Goal: Task Accomplishment & Management: Complete application form

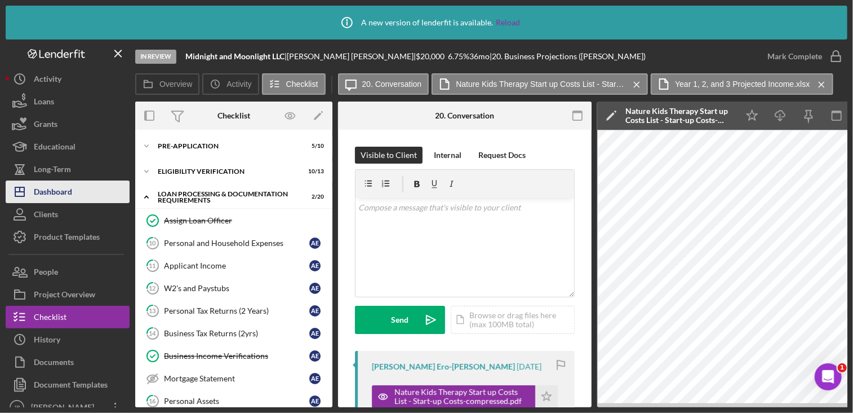
scroll to position [169, 0]
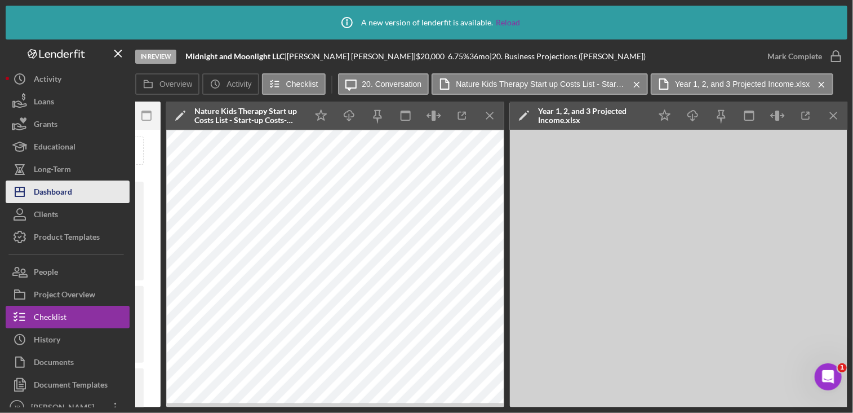
click at [68, 190] on div "Dashboard" at bounding box center [53, 192] width 38 height 25
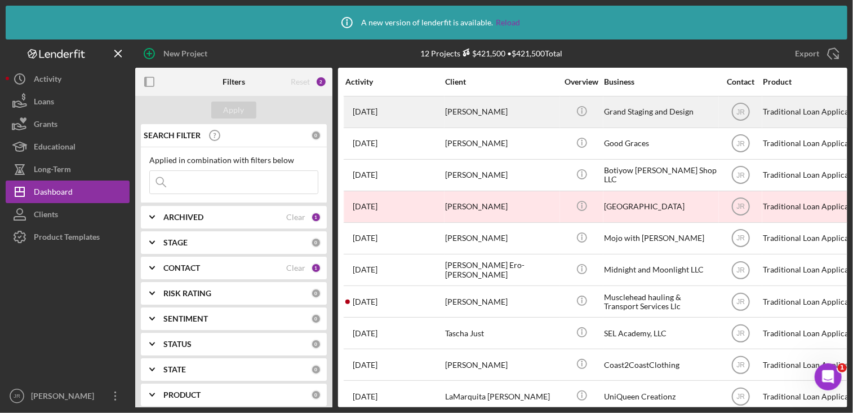
click at [655, 109] on div "Grand Staging and Design" at bounding box center [660, 112] width 113 height 30
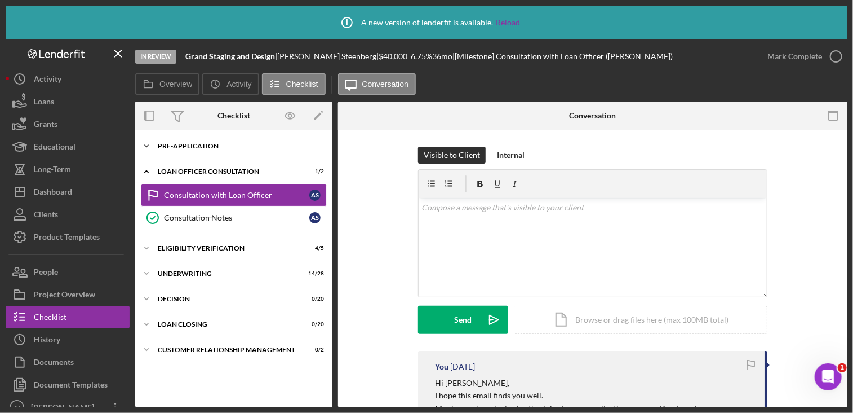
click at [200, 147] on div "Pre-Application" at bounding box center [238, 146] width 161 height 7
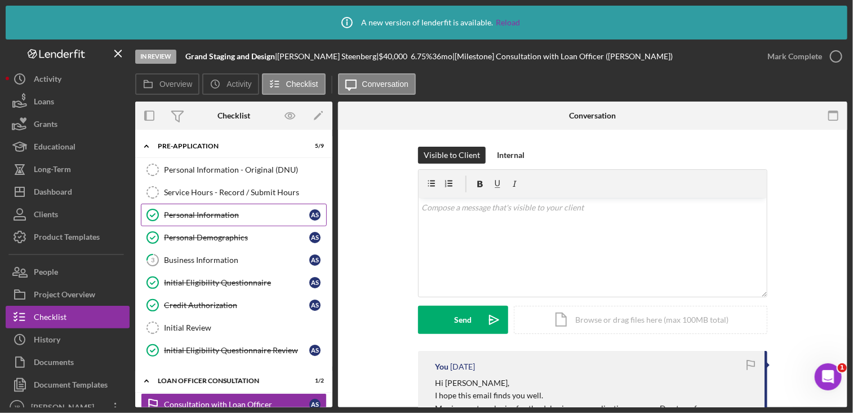
click at [198, 218] on div "Personal Information" at bounding box center [236, 214] width 145 height 9
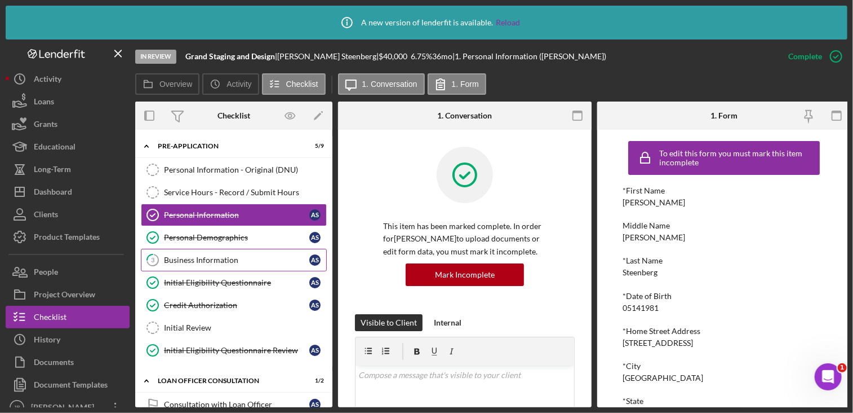
click at [213, 258] on div "Business Information" at bounding box center [236, 259] width 145 height 9
